Goal: Task Accomplishment & Management: Use online tool/utility

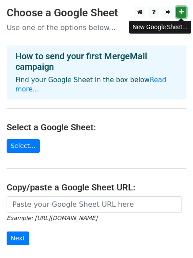
click at [184, 11] on link at bounding box center [181, 12] width 10 height 11
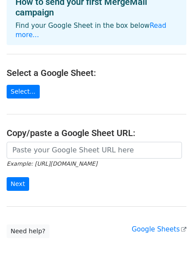
scroll to position [61, 0]
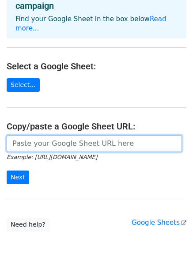
click at [59, 138] on input "url" at bounding box center [94, 143] width 175 height 17
paste input "https://docs.google.com/spreadsheets/d/1A79-9ZivlQ_agbMQrZlMwlryTQqZN8-TMHzf1ME…"
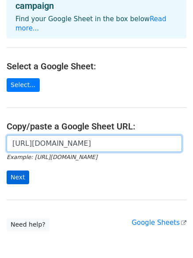
type input "https://docs.google.com/spreadsheets/d/1A79-9ZivlQ_agbMQrZlMwlryTQqZN8-TMHzf1ME…"
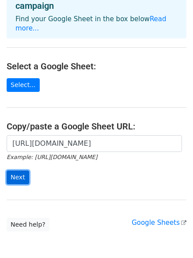
scroll to position [0, 0]
click at [22, 170] on input "Next" at bounding box center [18, 177] width 23 height 14
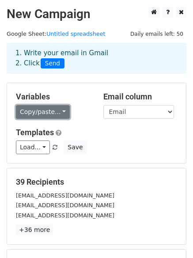
click at [56, 113] on link "Copy/paste..." at bounding box center [43, 112] width 54 height 14
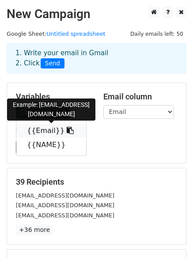
click at [43, 132] on link "{{Email}}" at bounding box center [51, 131] width 70 height 14
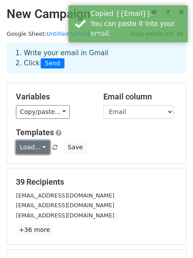
click at [38, 149] on link "Load..." at bounding box center [33, 147] width 34 height 14
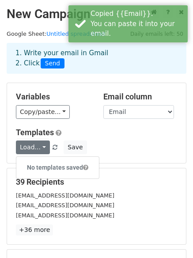
click at [148, 137] on div "Templates Load... No templates saved Save" at bounding box center [96, 141] width 174 height 27
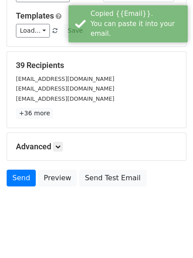
scroll to position [120, 0]
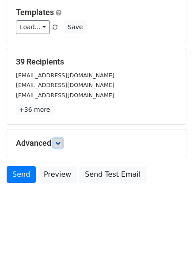
click at [60, 145] on icon at bounding box center [57, 142] width 5 height 5
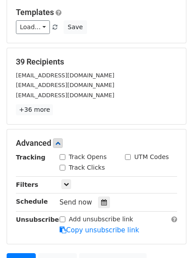
click at [60, 157] on input "Track Opens" at bounding box center [63, 157] width 6 height 6
checkbox input "true"
click at [130, 157] on input "UTM Codes" at bounding box center [128, 157] width 6 height 6
checkbox input "true"
click at [64, 168] on input "Track Clicks" at bounding box center [63, 168] width 6 height 6
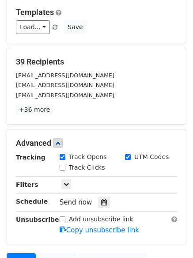
checkbox input "true"
click at [67, 186] on icon at bounding box center [66, 183] width 5 height 5
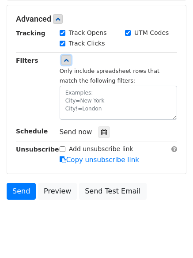
scroll to position [261, 0]
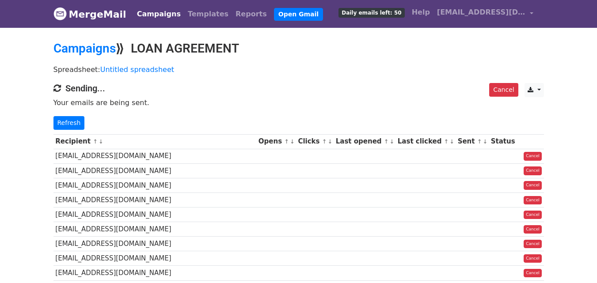
click at [53, 25] on nav "MergeMail Campaigns Templates Reports Open Gmail Daily emails left: 50 Help len…" at bounding box center [298, 14] width 490 height 28
click at [70, 126] on link "Refresh" at bounding box center [68, 123] width 31 height 14
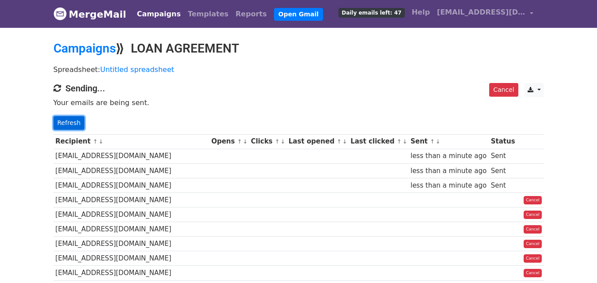
click at [70, 125] on link "Refresh" at bounding box center [68, 123] width 31 height 14
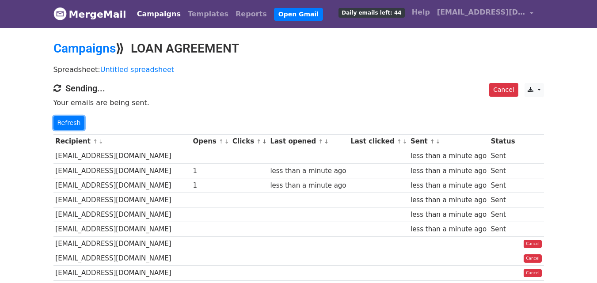
click at [70, 125] on link "Refresh" at bounding box center [68, 123] width 31 height 14
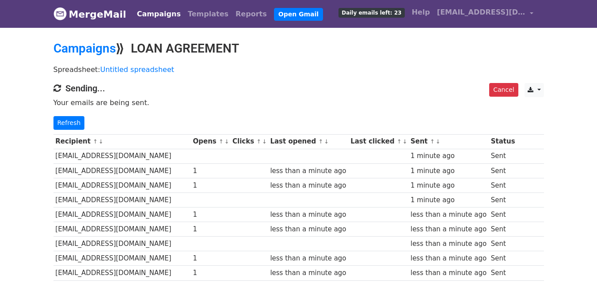
click at [223, 60] on div "Spreadsheet: Untitled spreadsheet" at bounding box center [298, 71] width 503 height 23
click at [408, 141] on th "Sent ↑ ↓" at bounding box center [448, 141] width 80 height 15
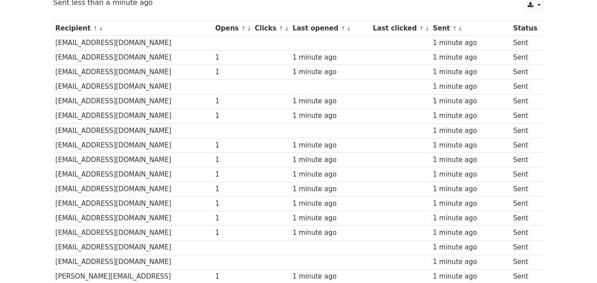
scroll to position [104, 0]
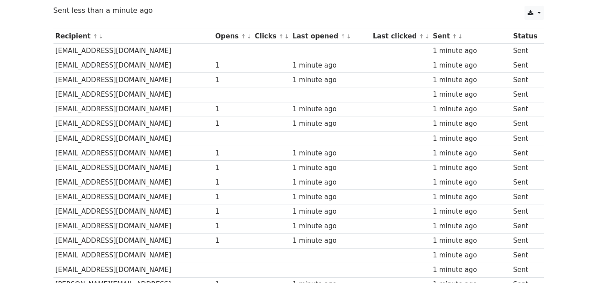
click at [575, 81] on body "MergeMail Campaigns Templates Reports Open Gmail Daily emails left: 11 Help len…" at bounding box center [298, 280] width 597 height 769
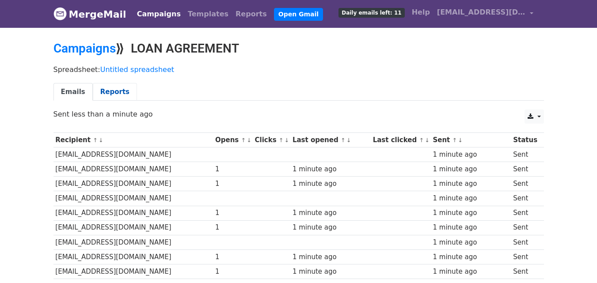
click at [108, 92] on link "Reports" at bounding box center [115, 92] width 44 height 18
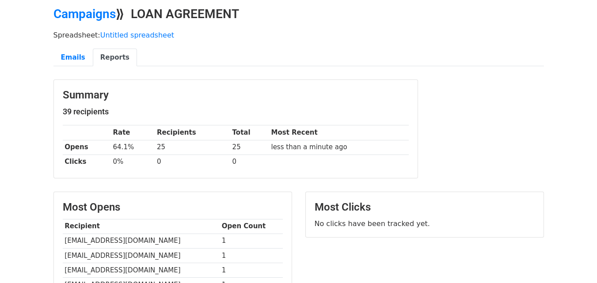
scroll to position [18, 0]
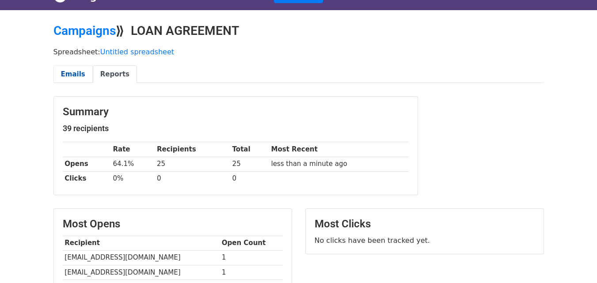
click at [71, 78] on link "Emails" at bounding box center [72, 74] width 39 height 18
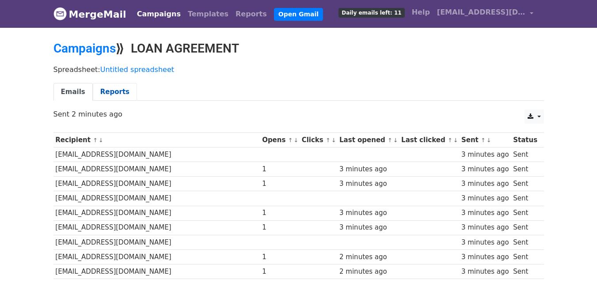
click at [116, 89] on link "Reports" at bounding box center [115, 92] width 44 height 18
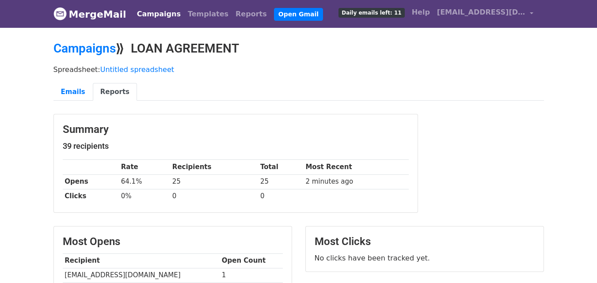
click at [110, 87] on link "Reports" at bounding box center [115, 92] width 44 height 18
click at [58, 88] on link "Emails" at bounding box center [72, 92] width 39 height 18
